Goal: Book appointment/travel/reservation

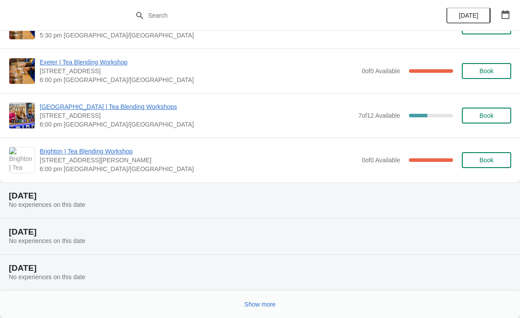
scroll to position [613, 0]
click at [267, 307] on span "Show more" at bounding box center [259, 303] width 31 height 7
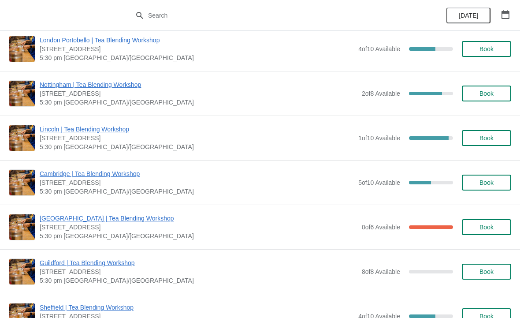
scroll to position [1617, 0]
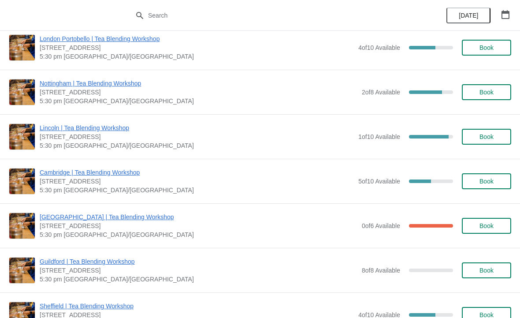
click at [497, 179] on span "Book" at bounding box center [486, 181] width 33 height 7
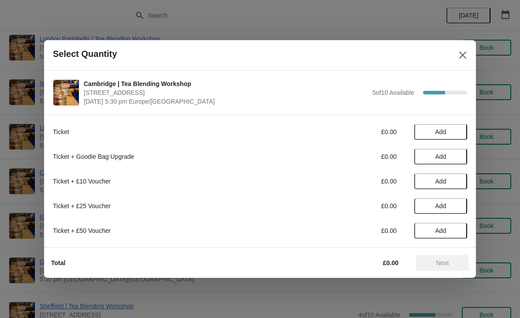
click at [451, 130] on span "Add" at bounding box center [440, 131] width 37 height 7
click at [439, 258] on button "Next" at bounding box center [442, 263] width 53 height 16
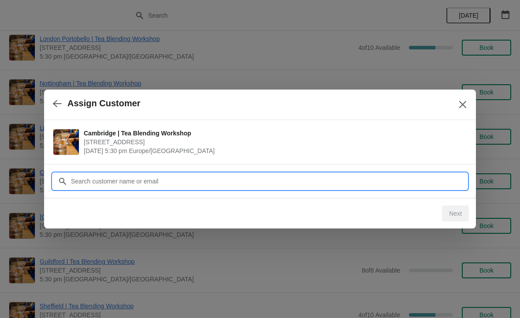
click at [125, 180] on input "Customer" at bounding box center [268, 181] width 396 height 16
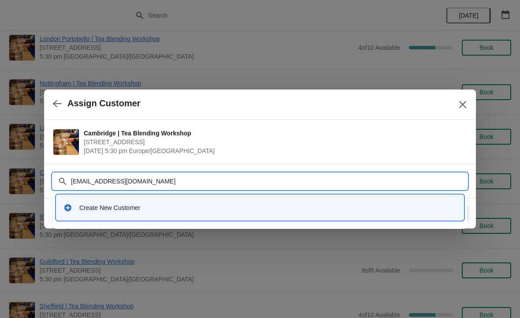
click at [75, 181] on input "[EMAIL_ADDRESS][DOMAIN_NAME]" at bounding box center [268, 181] width 396 height 16
type input "[EMAIL_ADDRESS][DOMAIN_NAME]"
click at [221, 207] on div "Create New Customer" at bounding box center [267, 207] width 377 height 9
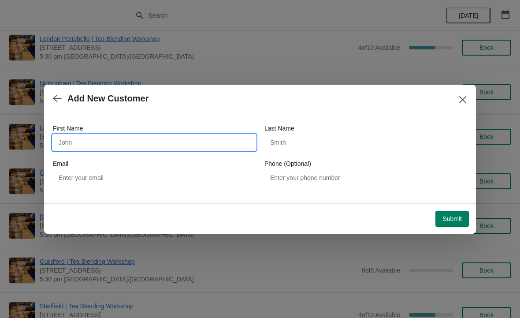
click at [117, 141] on input "First Name" at bounding box center [154, 142] width 203 height 16
type input "Charlotte"
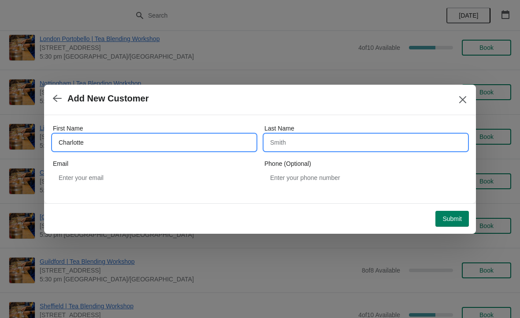
click at [313, 137] on input "Last Name" at bounding box center [365, 142] width 203 height 16
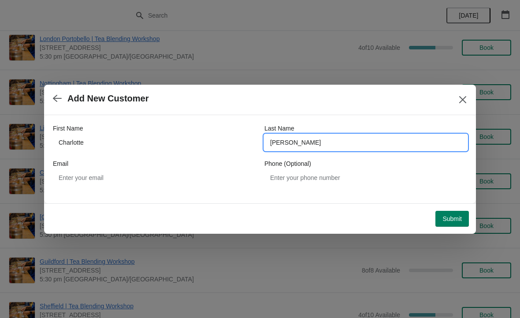
type input "[PERSON_NAME]"
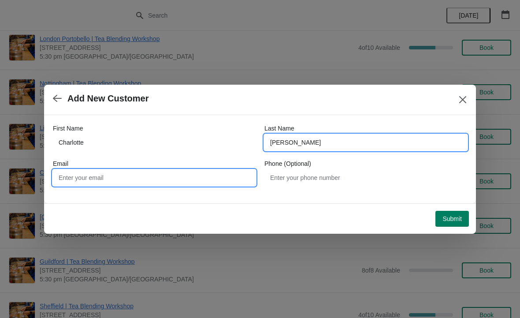
click at [132, 173] on input "Email" at bounding box center [154, 178] width 203 height 16
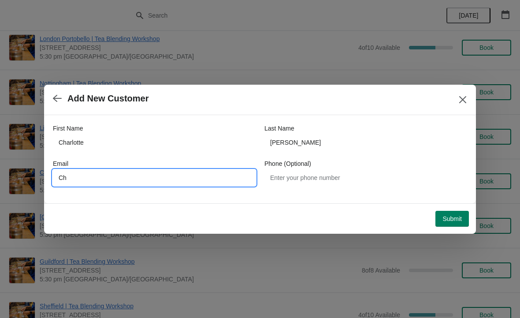
type input "C"
type input "[EMAIL_ADDRESS][DOMAIN_NAME]"
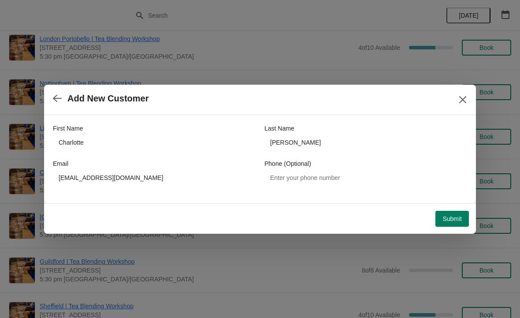
click at [456, 222] on span "Submit" at bounding box center [451, 218] width 19 height 7
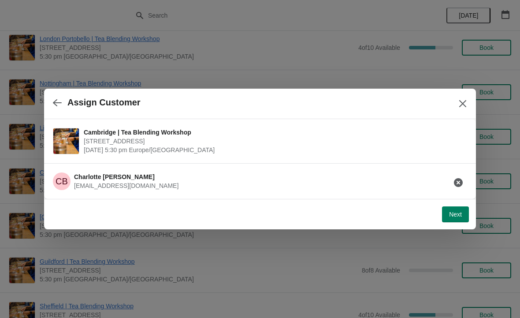
click at [452, 217] on span "Next" at bounding box center [455, 214] width 13 height 7
select select "No"
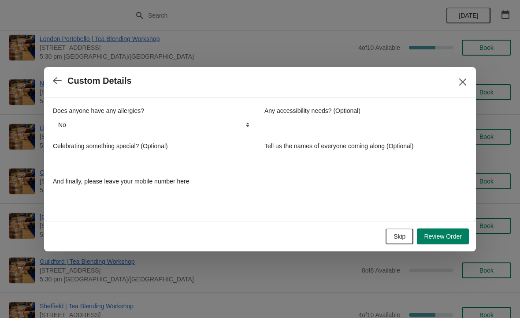
click at [444, 239] on span "Review Order" at bounding box center [443, 236] width 38 height 7
